Goal: Transaction & Acquisition: Download file/media

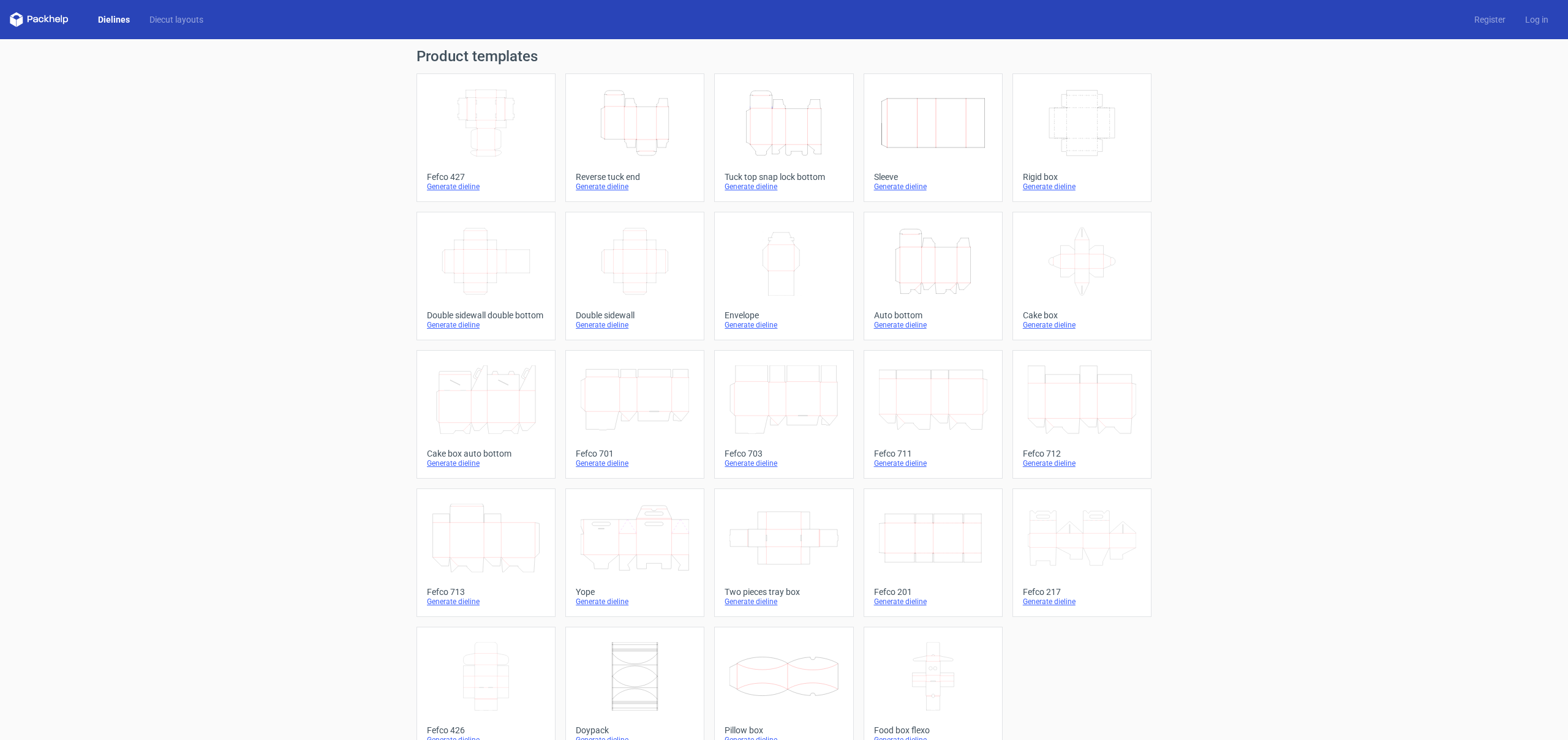
click at [502, 130] on icon "Width Depth Height" at bounding box center [486, 123] width 108 height 68
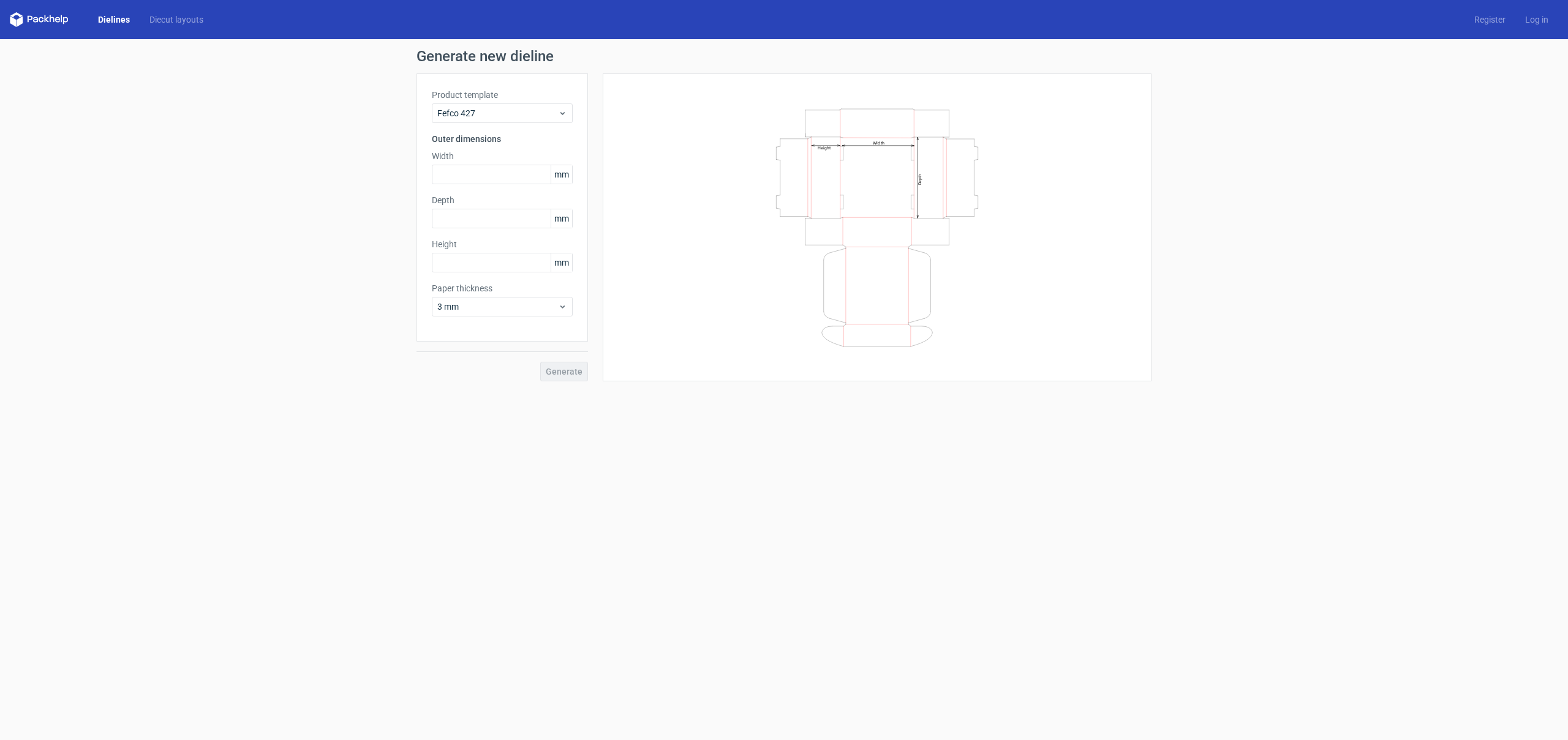
click at [564, 368] on div "Generate" at bounding box center [502, 361] width 172 height 40
click at [478, 176] on input "text" at bounding box center [502, 174] width 141 height 20
type input "200"
type input "2"
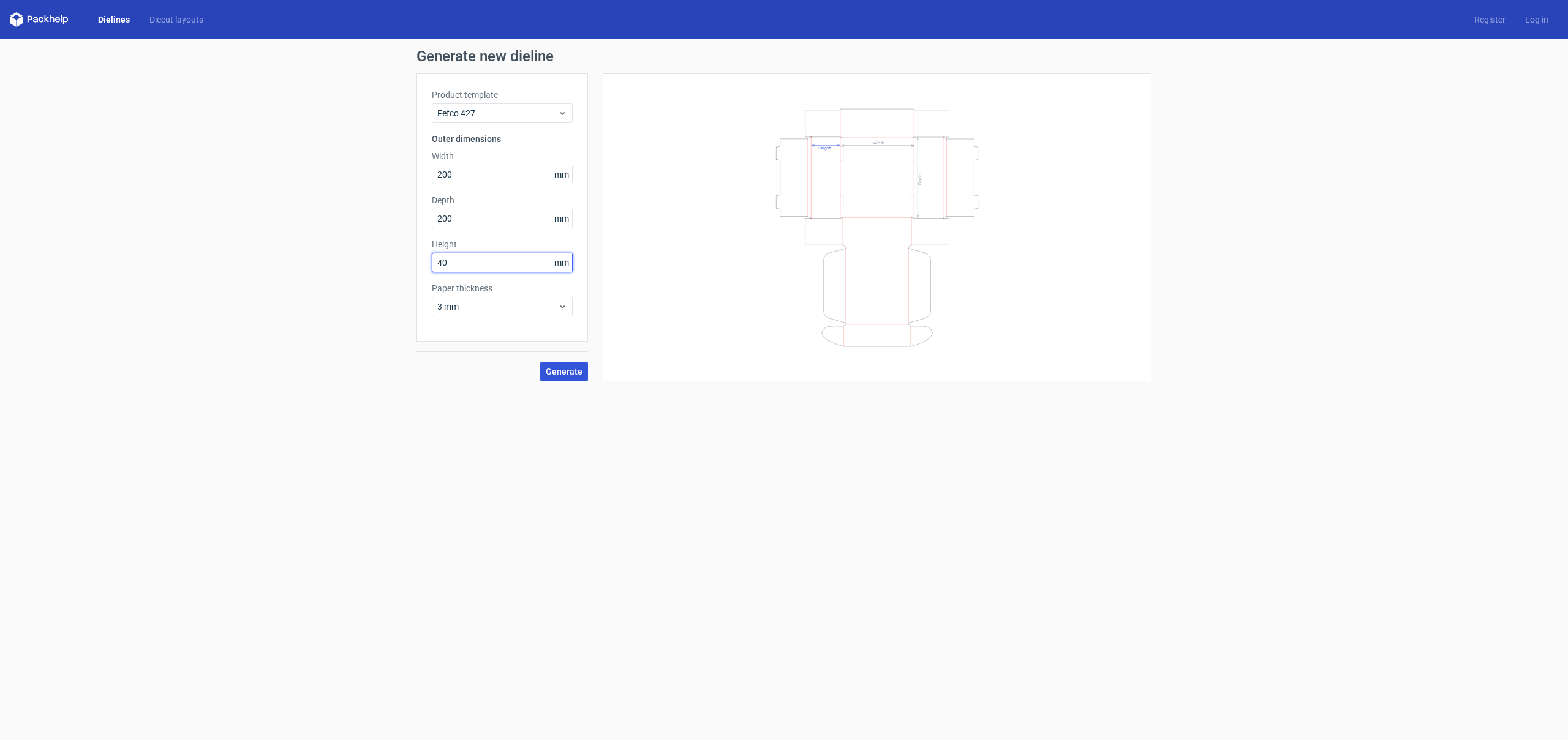
type input "40"
click at [566, 378] on button "Generate" at bounding box center [564, 372] width 47 height 20
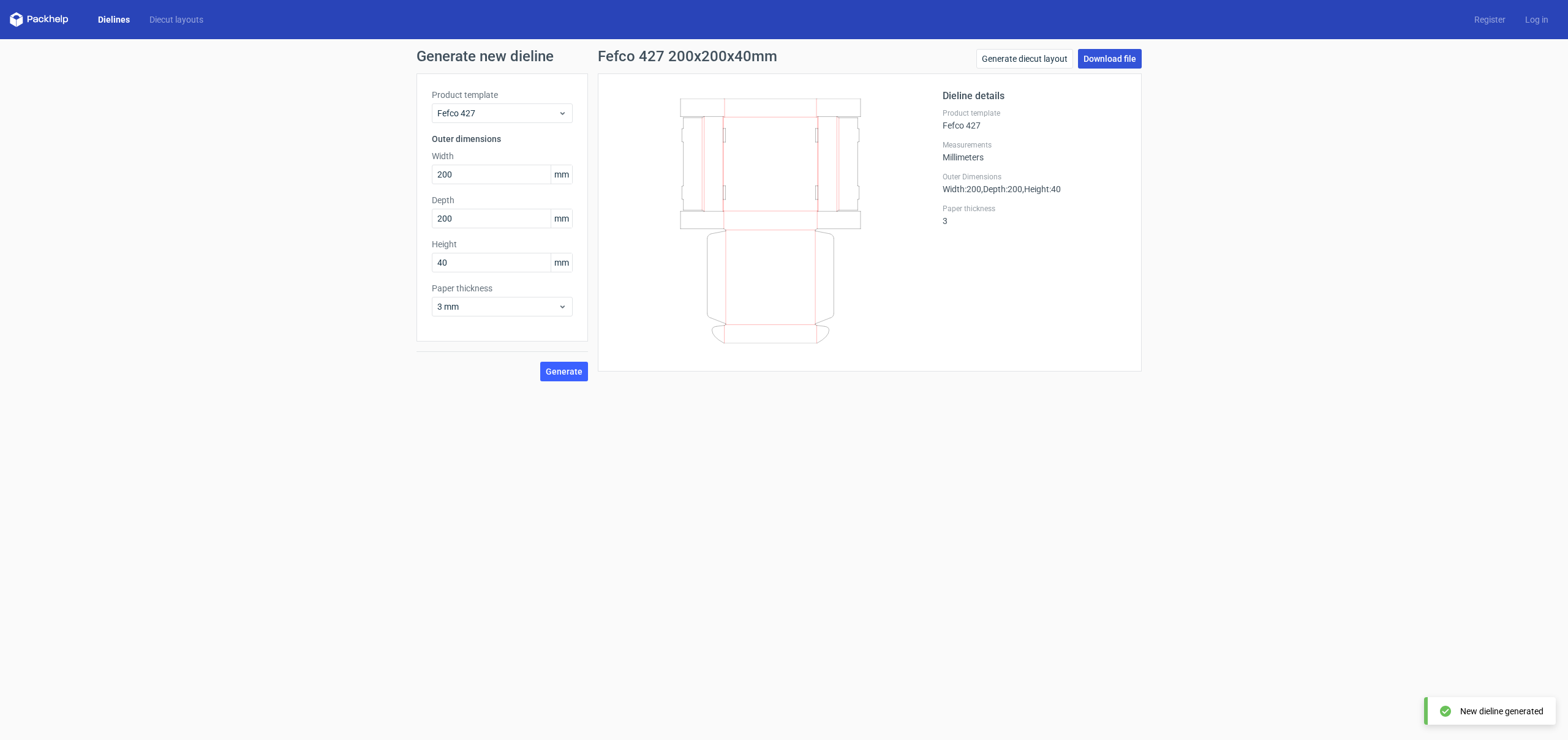
click at [1117, 58] on link "Download file" at bounding box center [1110, 59] width 64 height 20
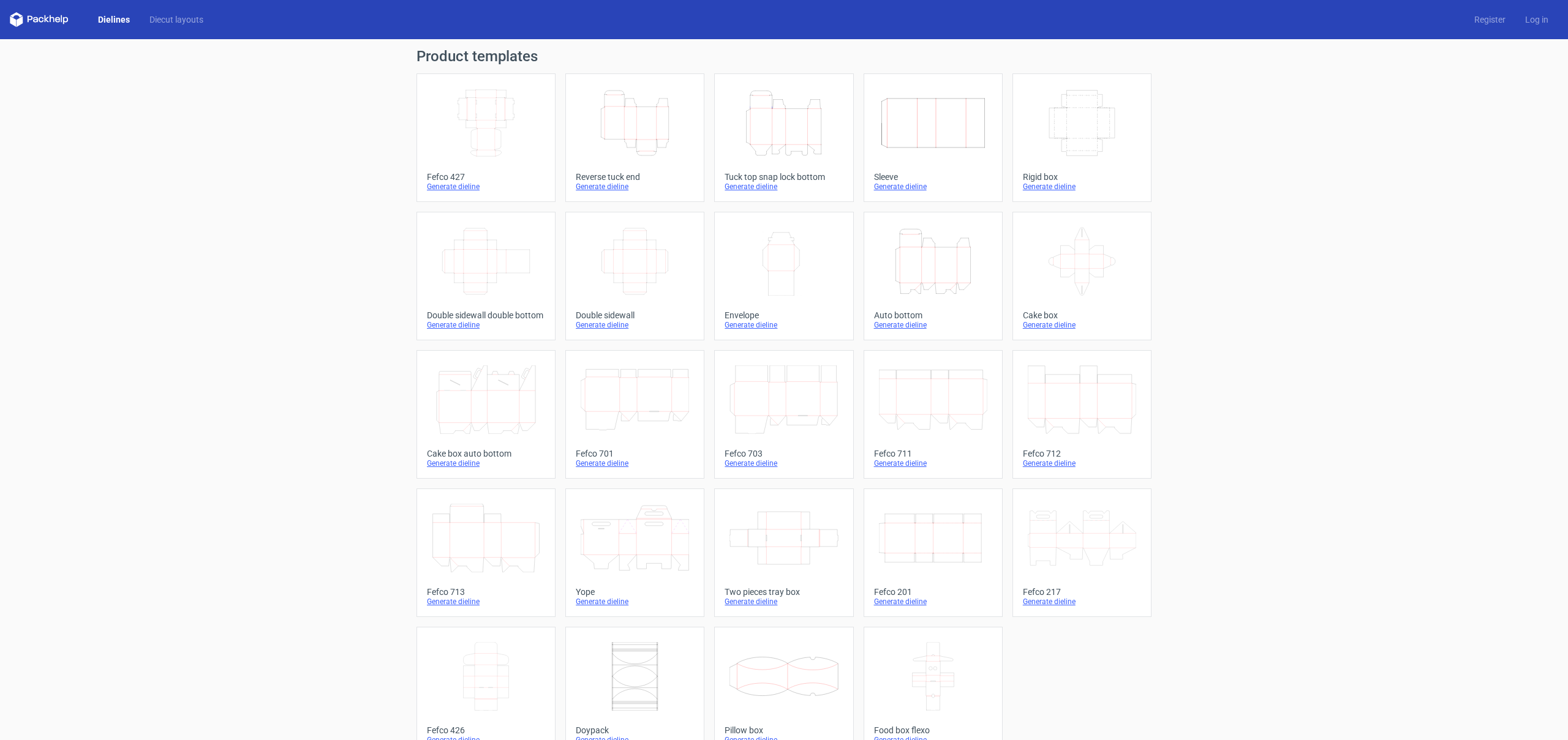
click at [770, 137] on icon "Height Depth Width" at bounding box center [783, 123] width 108 height 68
